Goal: Task Accomplishment & Management: Manage account settings

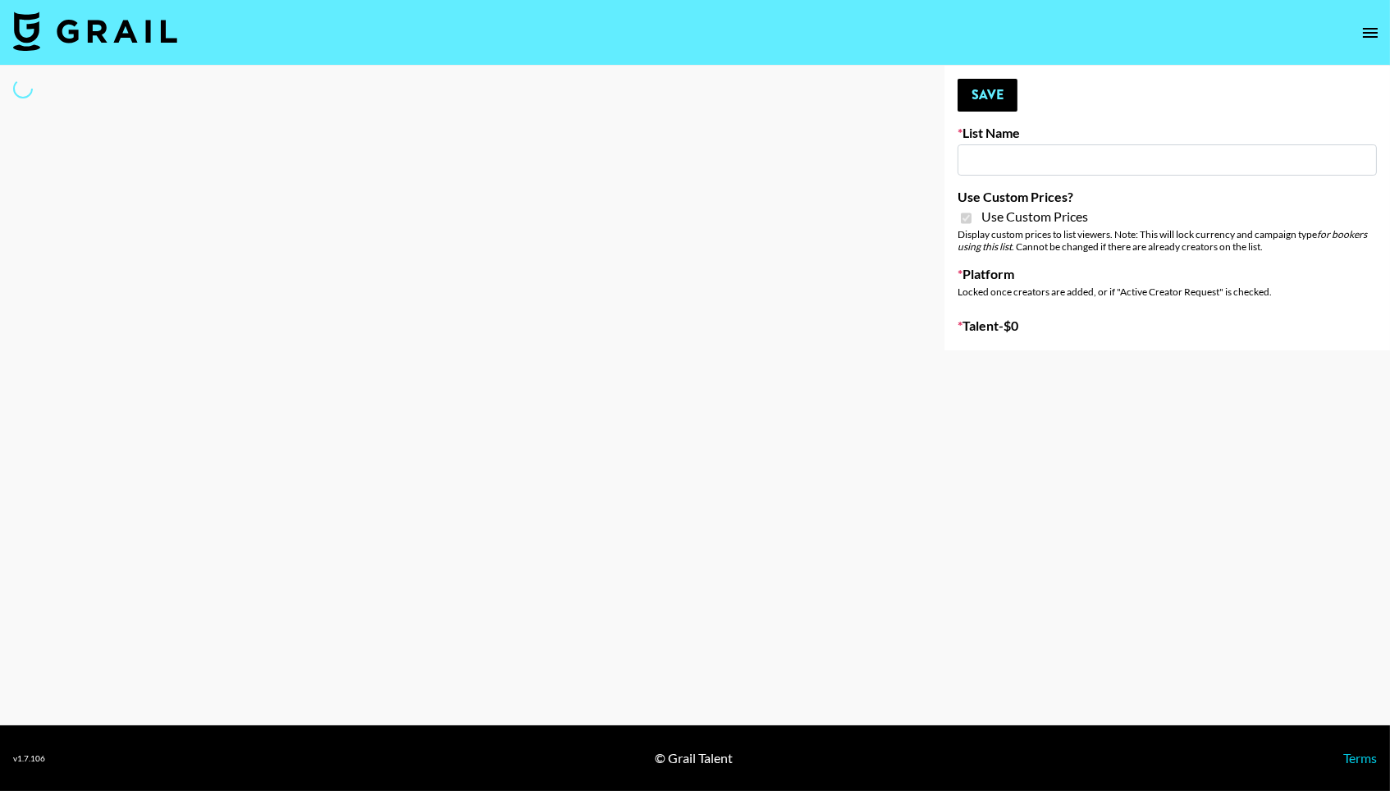
select select "Brand"
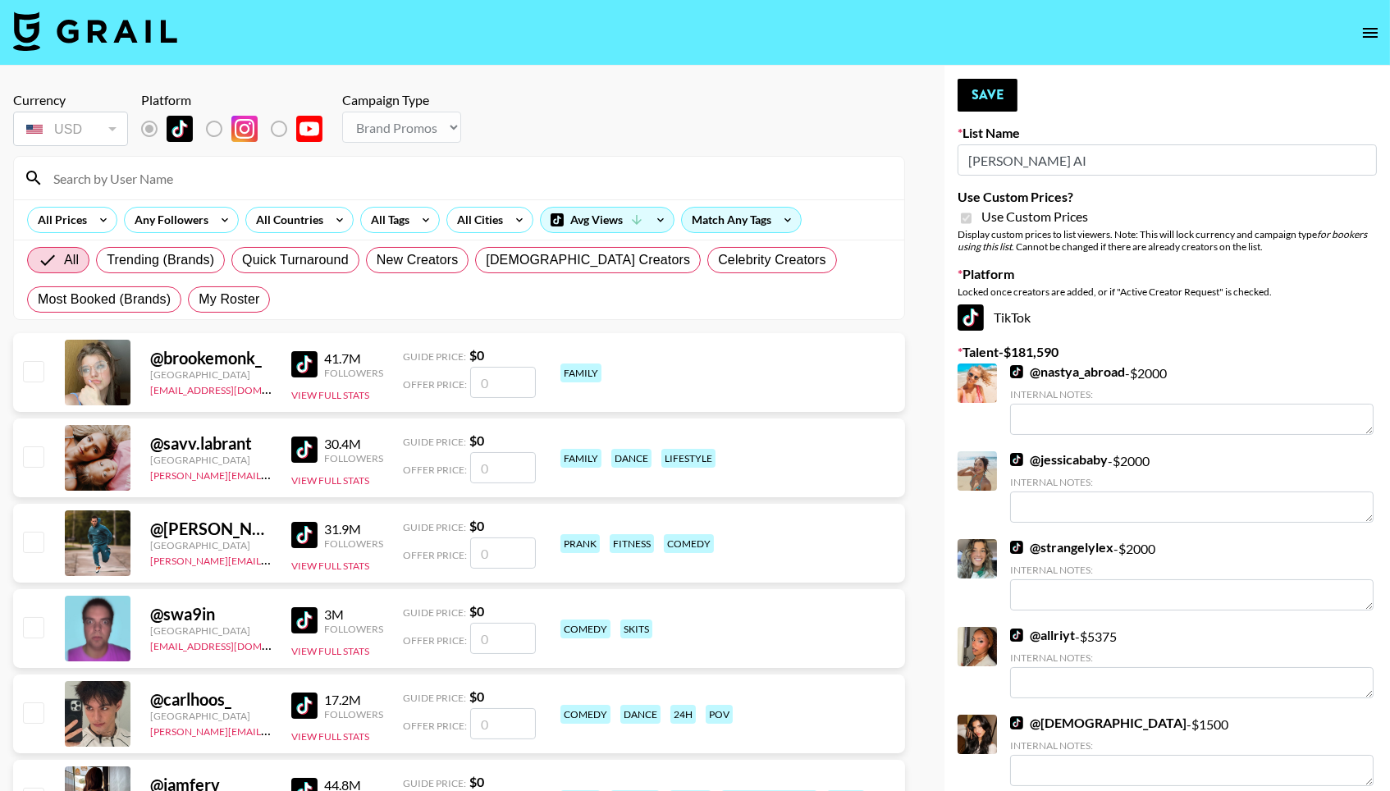
type input "[PERSON_NAME] AI"
checkbox input "true"
click at [232, 294] on span "My Roster" at bounding box center [229, 300] width 61 height 20
click at [199, 299] on input "My Roster" at bounding box center [199, 299] width 0 height 0
radio input "true"
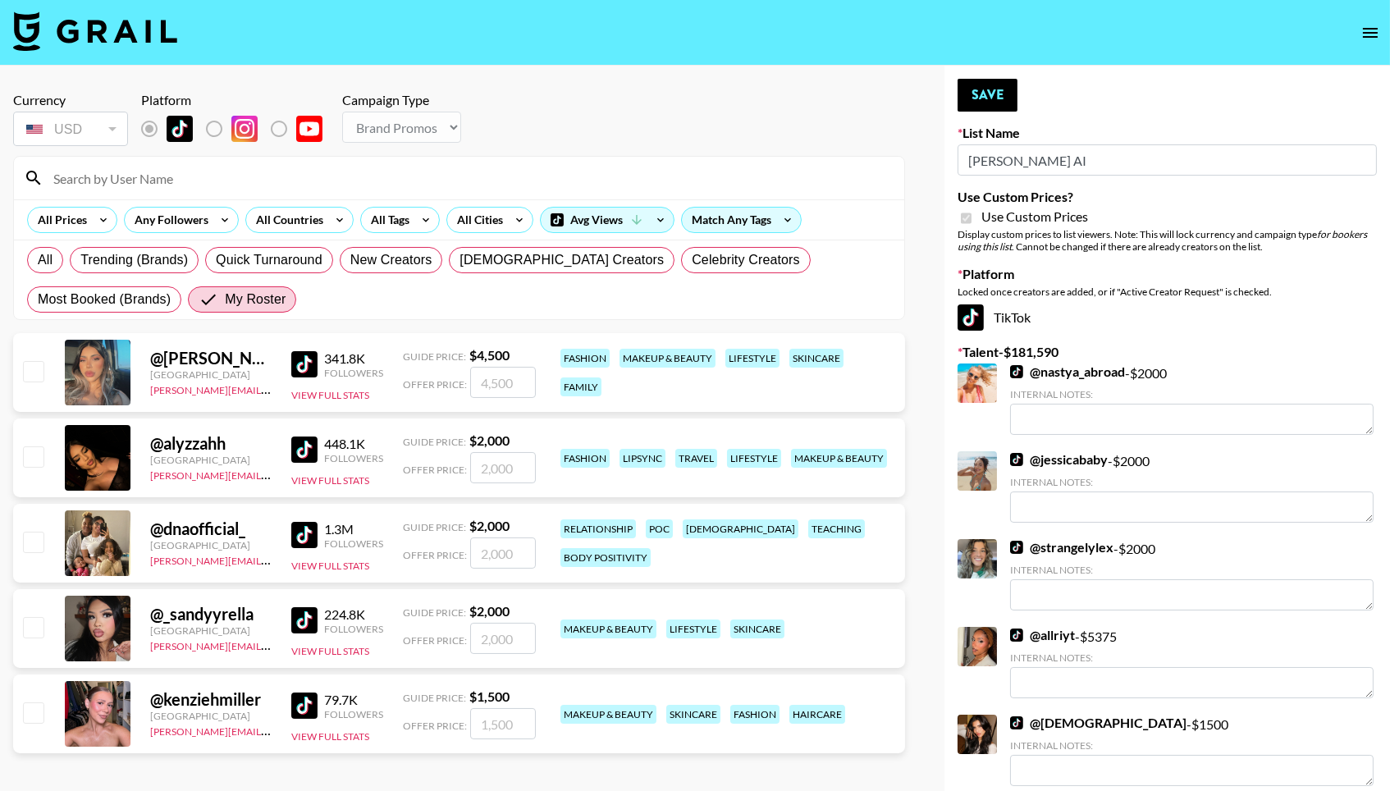
click at [34, 367] on input "checkbox" at bounding box center [33, 371] width 20 height 20
checkbox input "true"
type input "4500"
click at [34, 466] on input "checkbox" at bounding box center [33, 456] width 20 height 20
checkbox input "true"
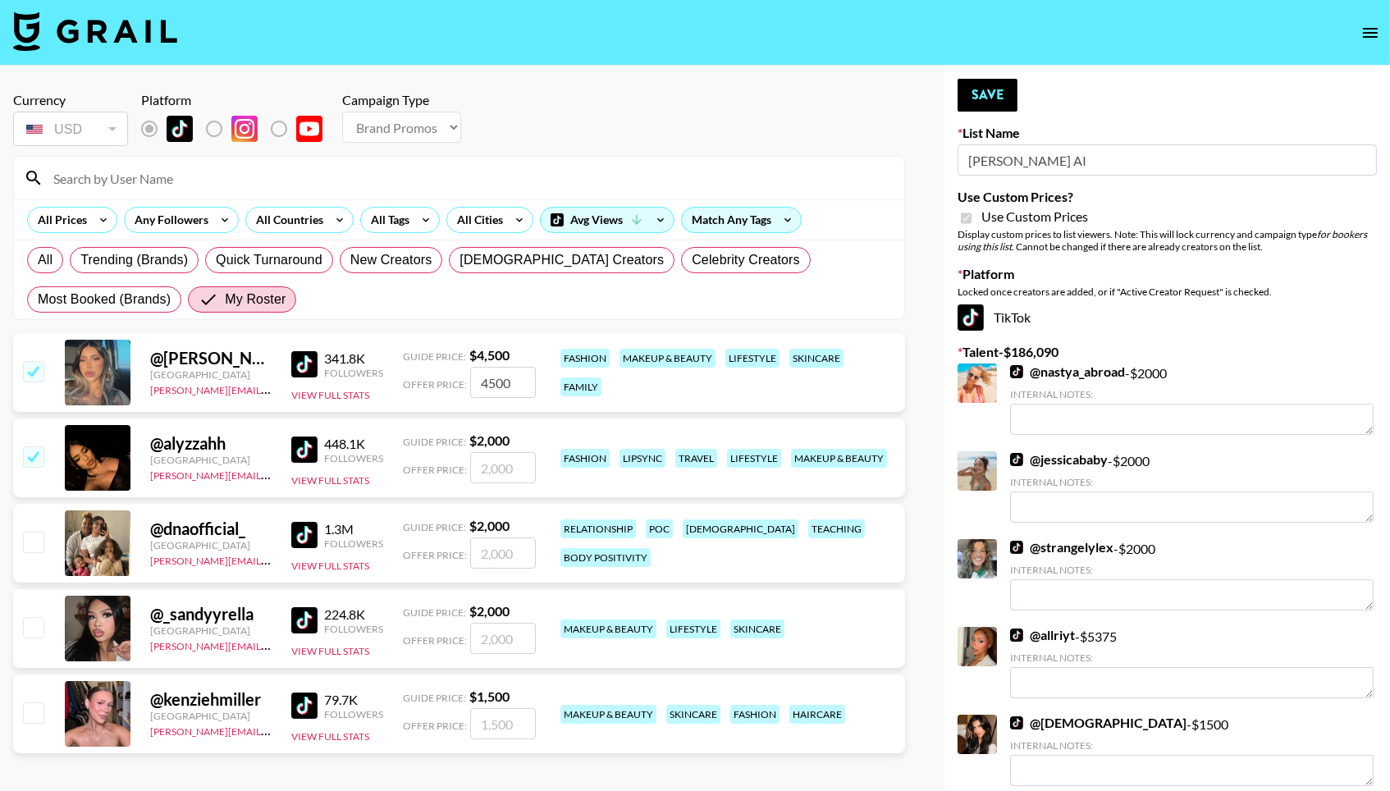
type input "2000"
click at [34, 543] on input "checkbox" at bounding box center [33, 542] width 20 height 20
checkbox input "true"
type input "2000"
click at [29, 637] on input "checkbox" at bounding box center [33, 627] width 20 height 20
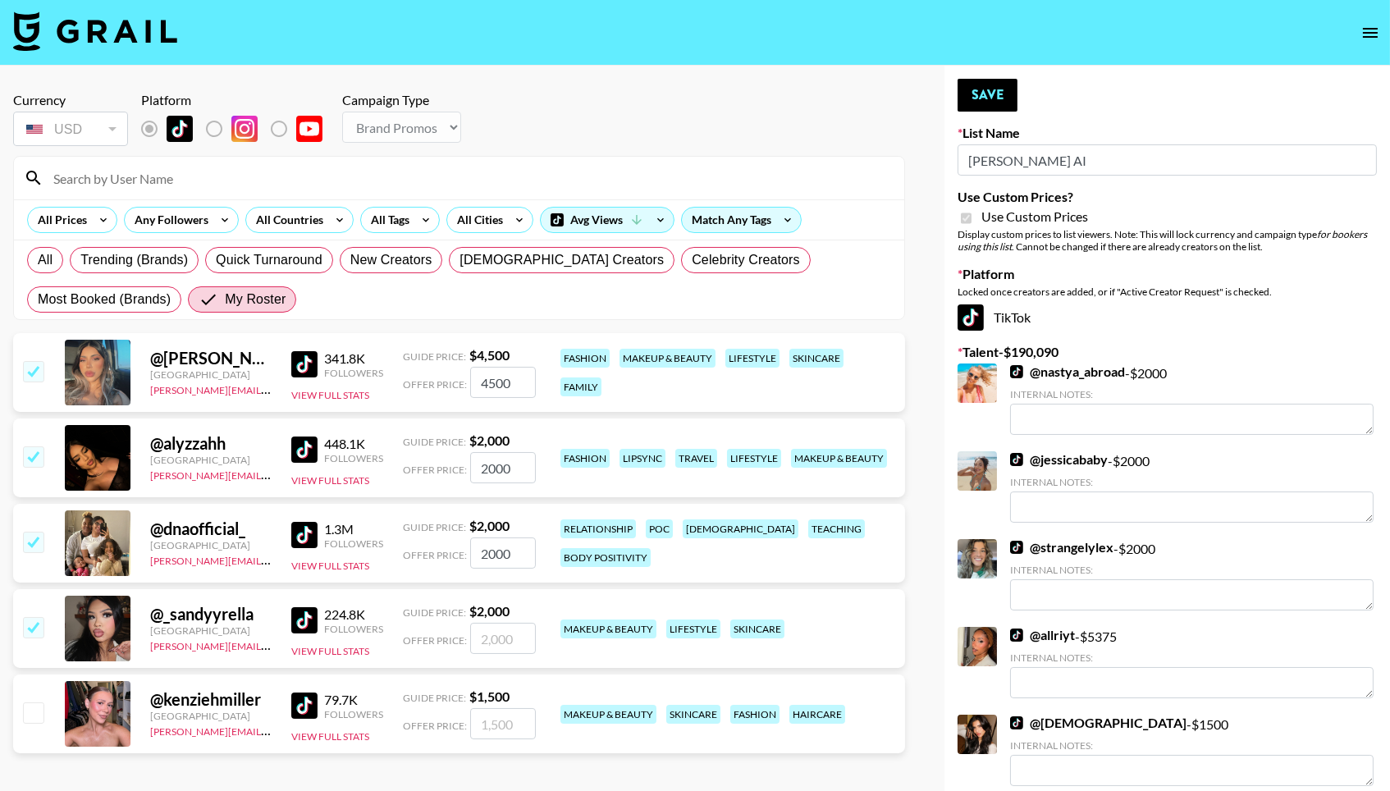
checkbox input "true"
type input "2000"
click at [29, 714] on input "checkbox" at bounding box center [33, 712] width 20 height 20
checkbox input "true"
type input "1500"
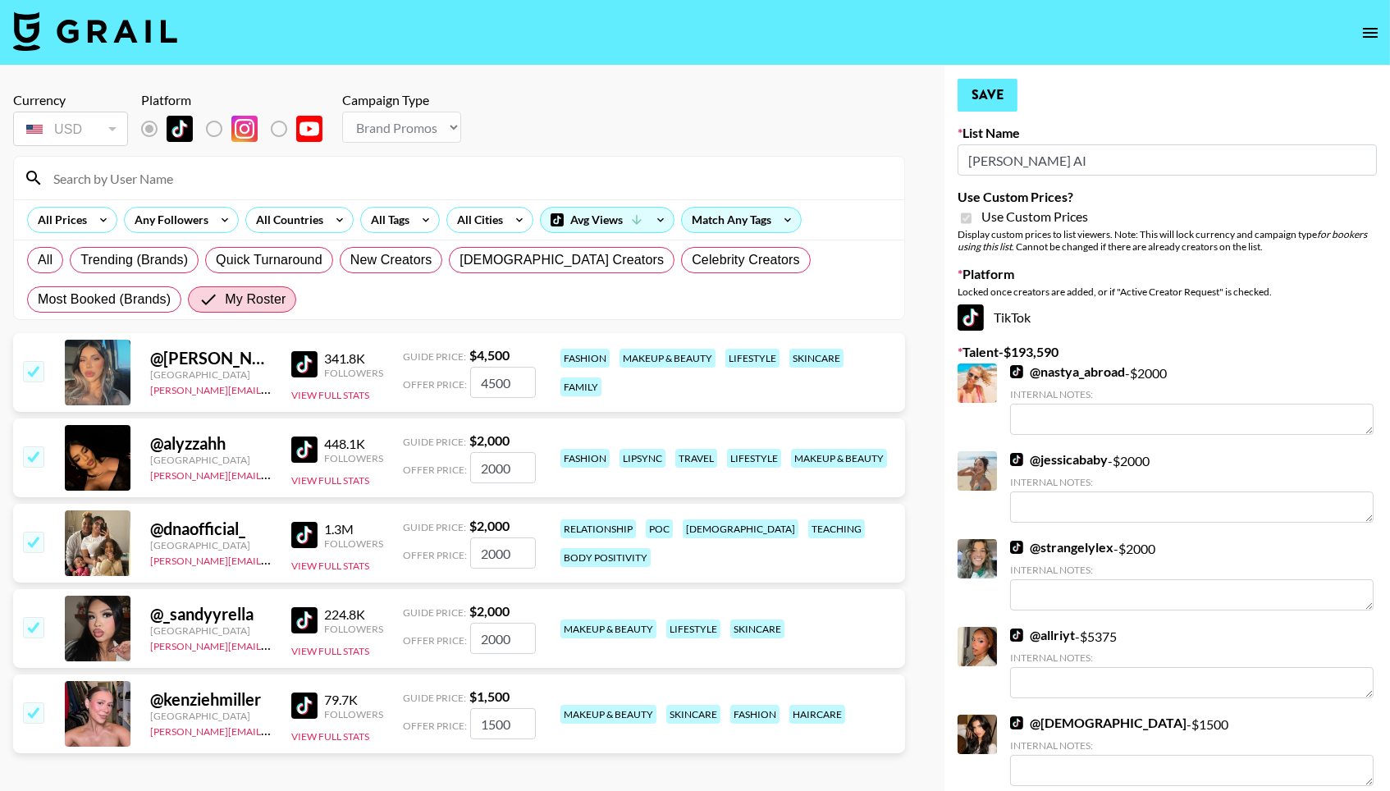
click at [1008, 91] on button "Save" at bounding box center [988, 95] width 60 height 33
